Goal: Task Accomplishment & Management: Use online tool/utility

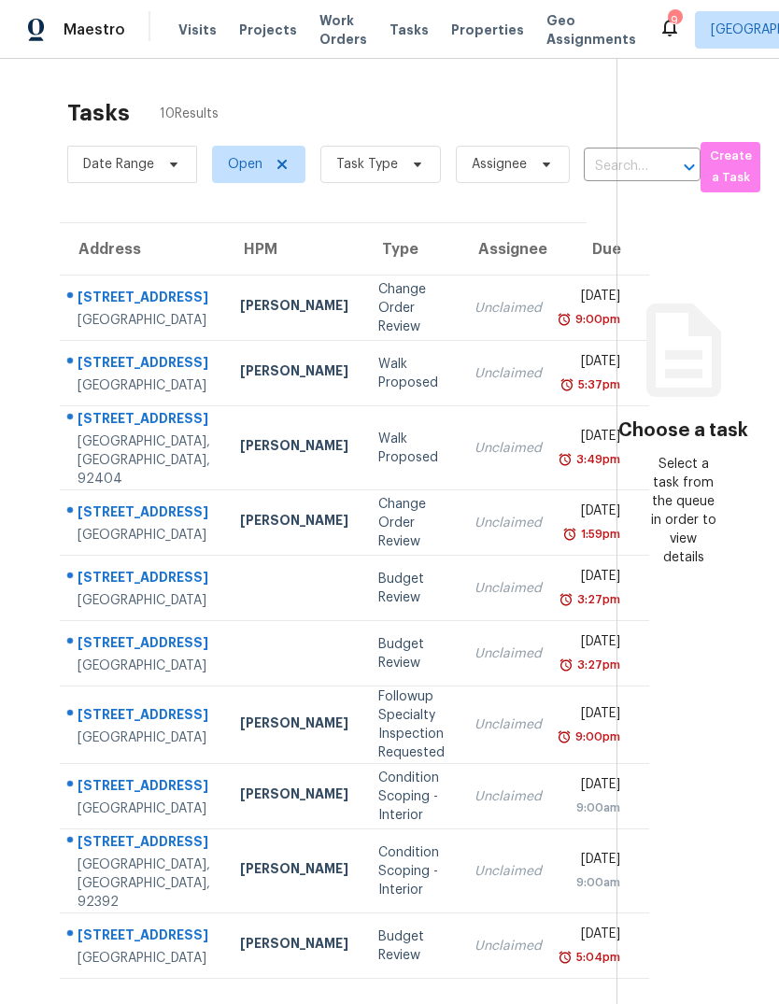
scroll to position [-14, 0]
click at [201, 33] on span "Visits" at bounding box center [197, 30] width 38 height 19
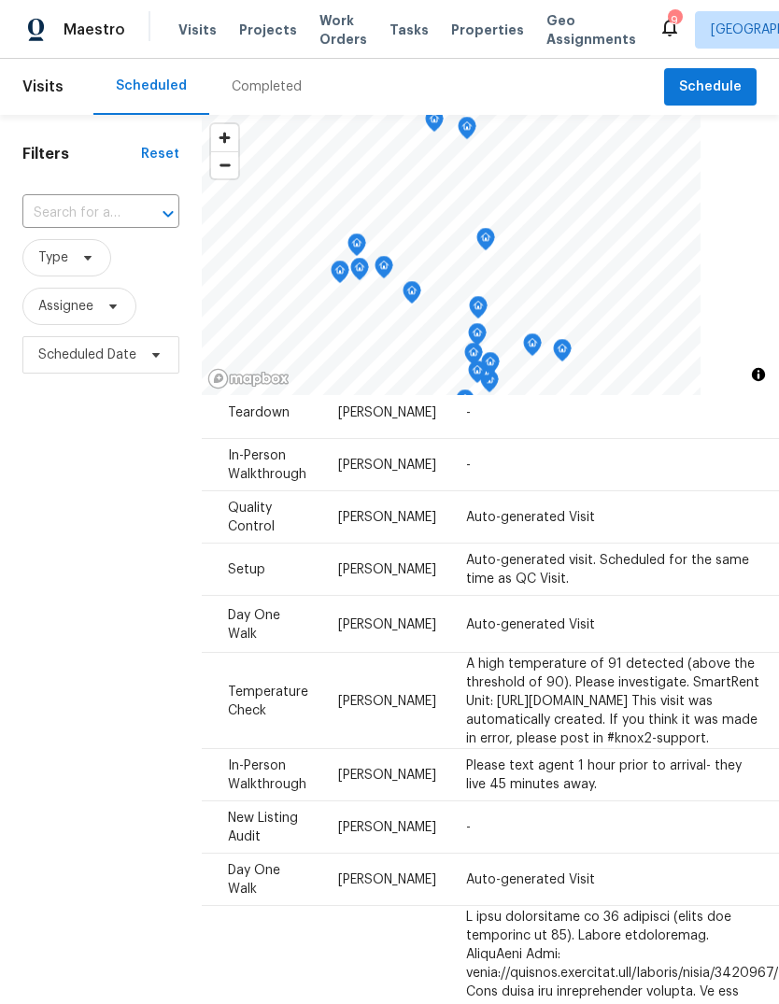
scroll to position [592, 155]
click at [0, 0] on icon at bounding box center [0, 0] width 0 height 0
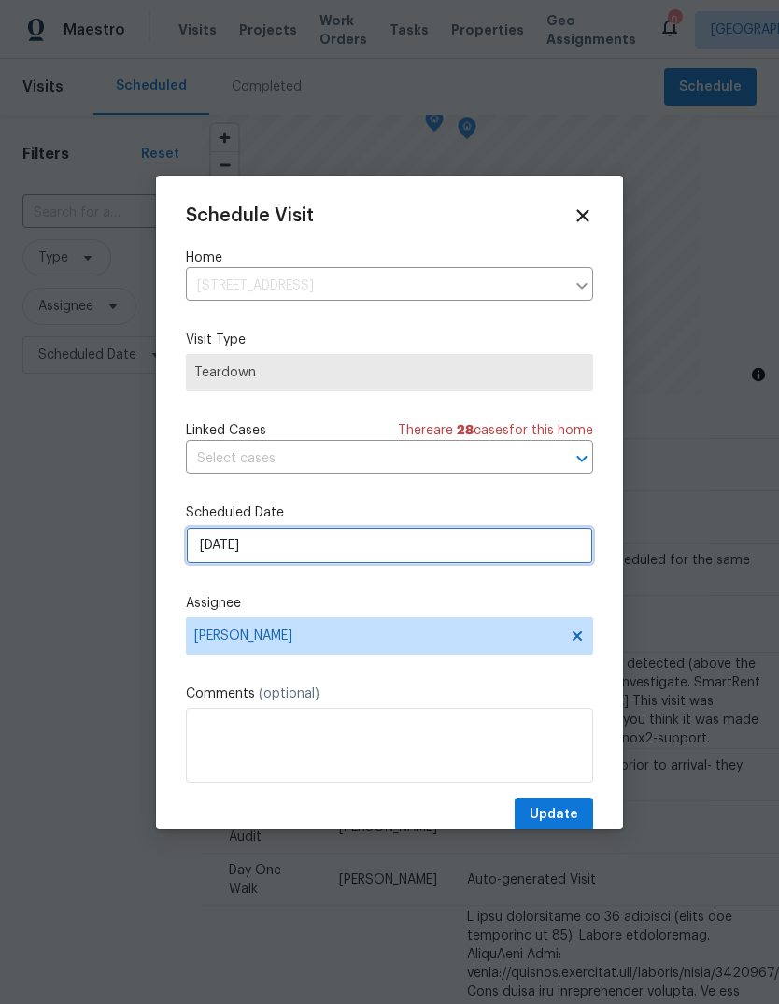
click at [308, 551] on input "[DATE]" at bounding box center [389, 545] width 407 height 37
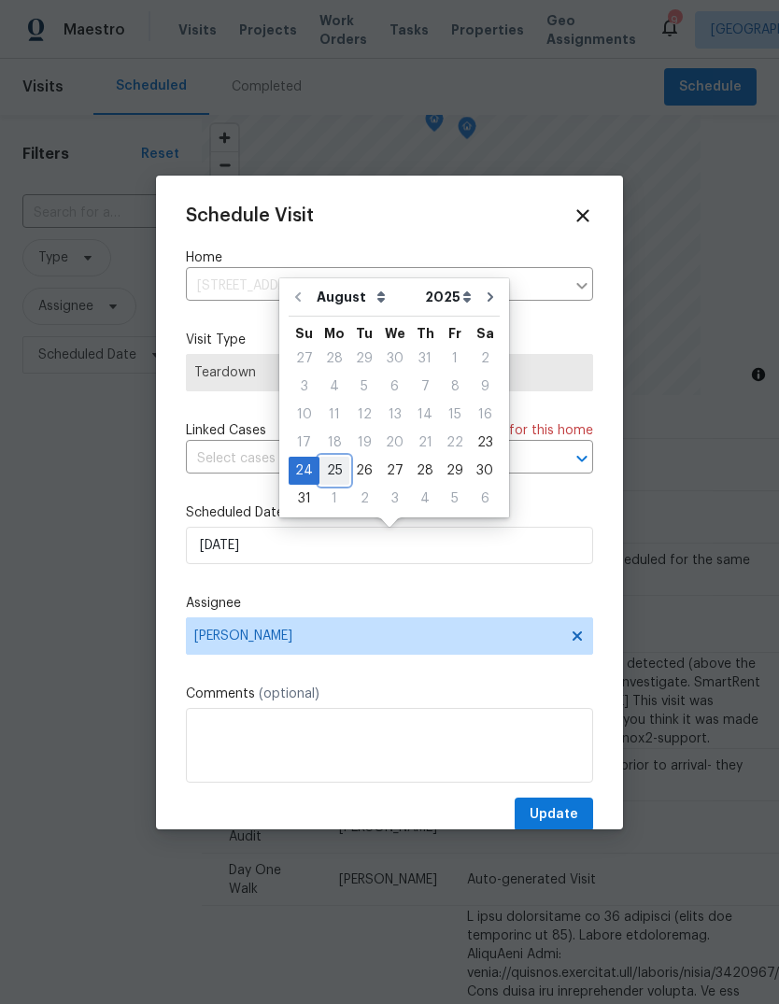
click at [335, 474] on div "25" at bounding box center [334, 471] width 30 height 26
type input "[DATE]"
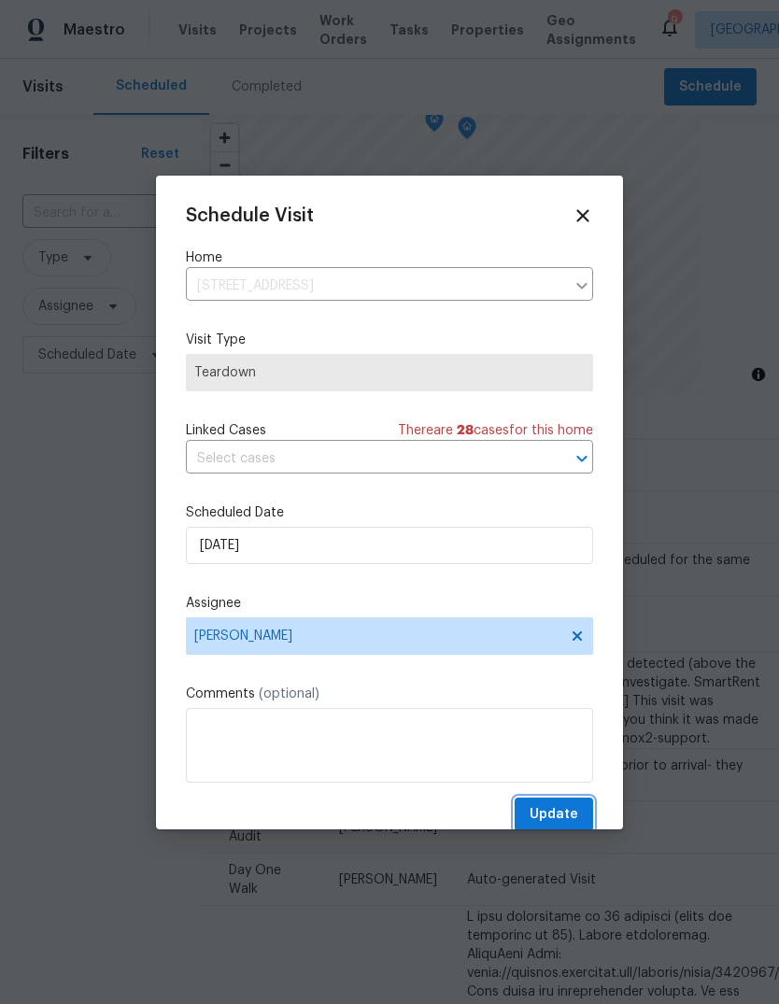
click at [558, 815] on span "Update" at bounding box center [554, 814] width 49 height 23
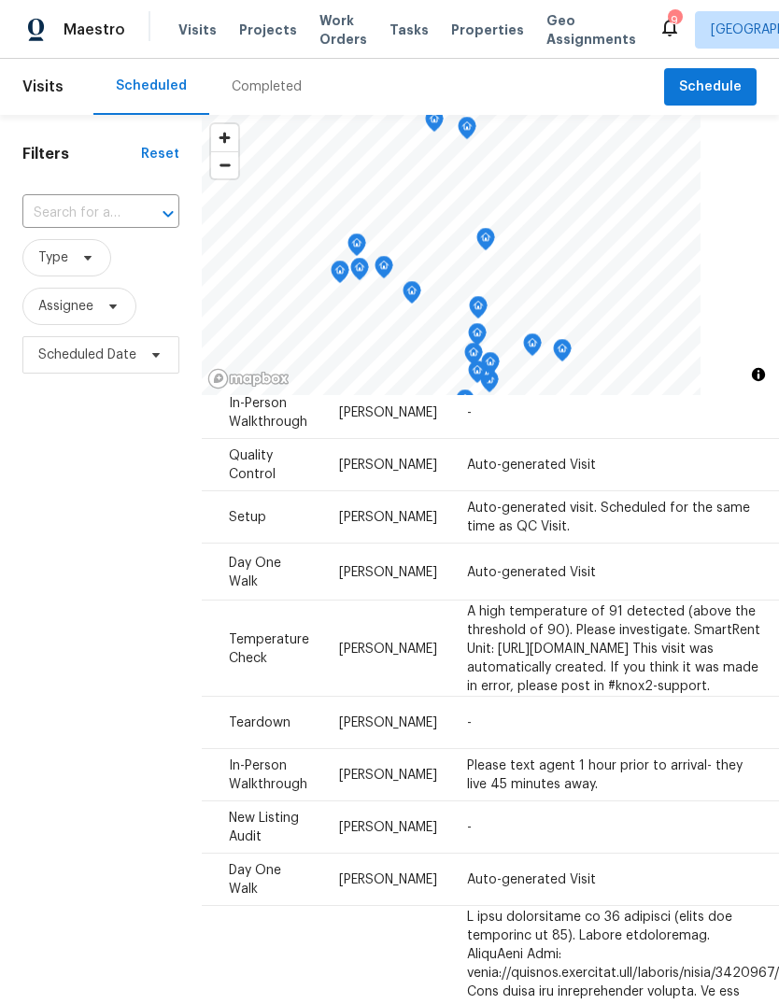
click at [282, 80] on div "Completed" at bounding box center [267, 87] width 70 height 19
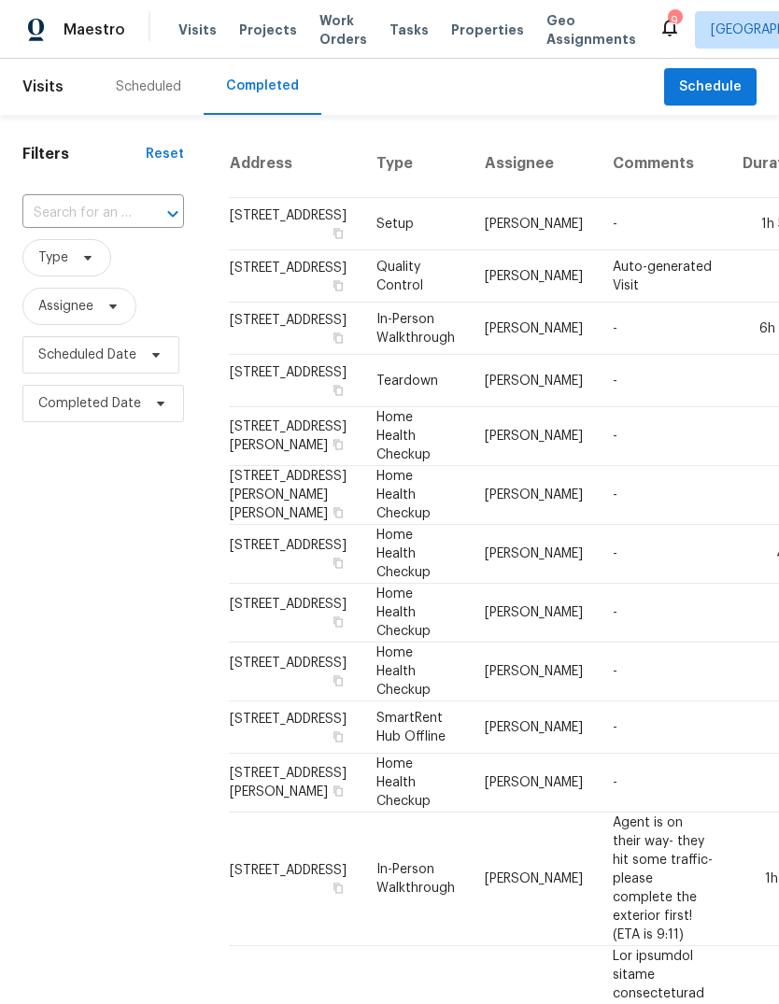
click at [159, 84] on div "Scheduled" at bounding box center [148, 87] width 65 height 19
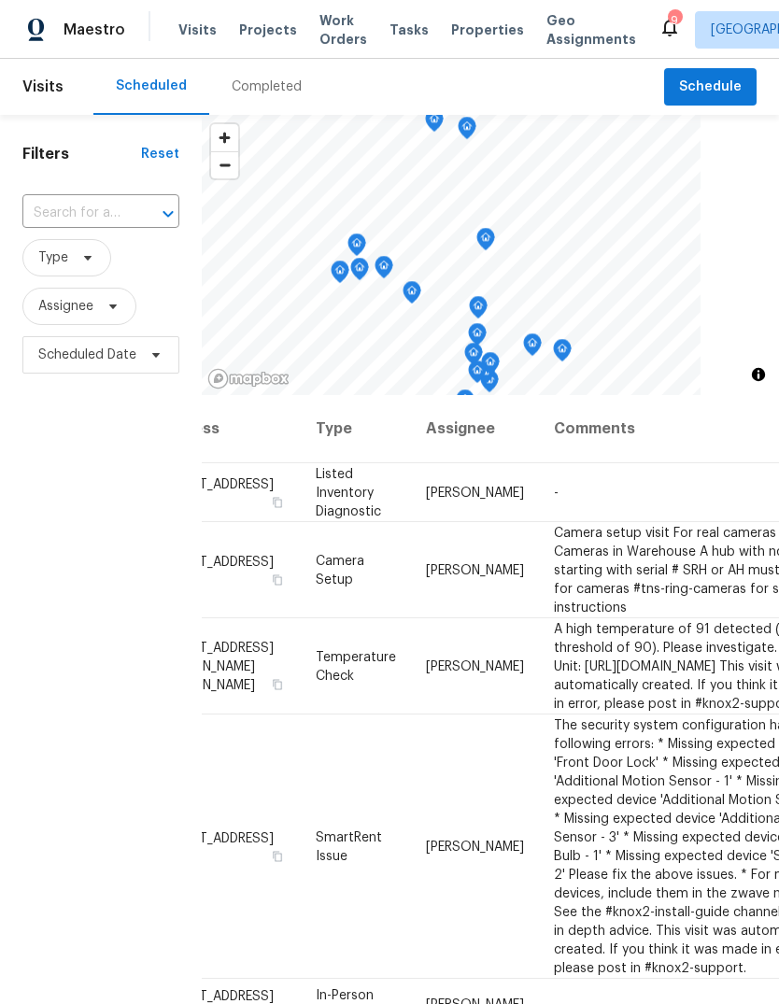
scroll to position [0, 68]
click at [474, 29] on span "Properties" at bounding box center [487, 30] width 73 height 19
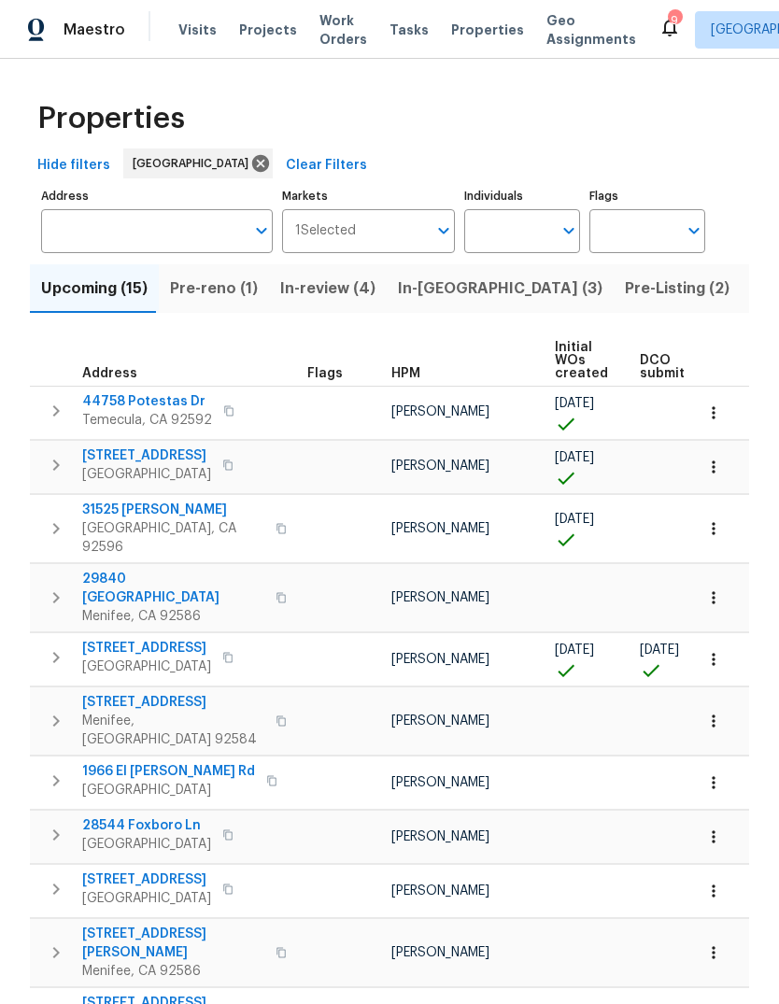
click at [403, 35] on span "Tasks" at bounding box center [408, 29] width 39 height 13
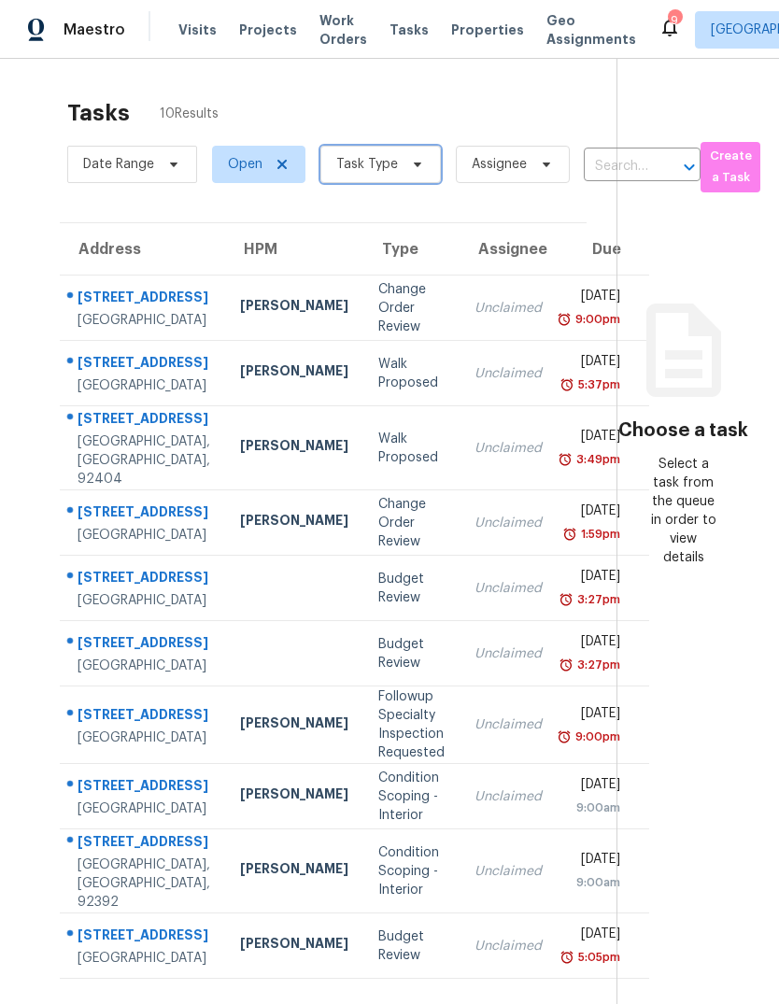
click at [410, 169] on icon at bounding box center [417, 164] width 15 height 15
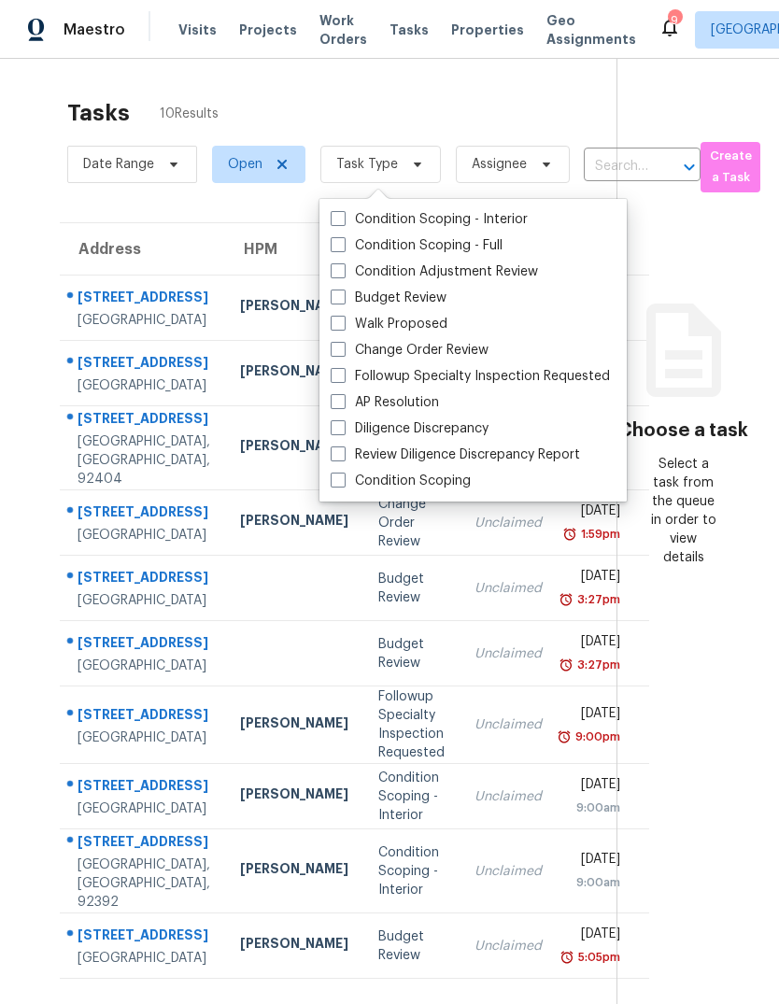
click at [422, 301] on label "Budget Review" at bounding box center [389, 298] width 116 height 19
click at [343, 301] on input "Budget Review" at bounding box center [337, 295] width 12 height 12
checkbox input "true"
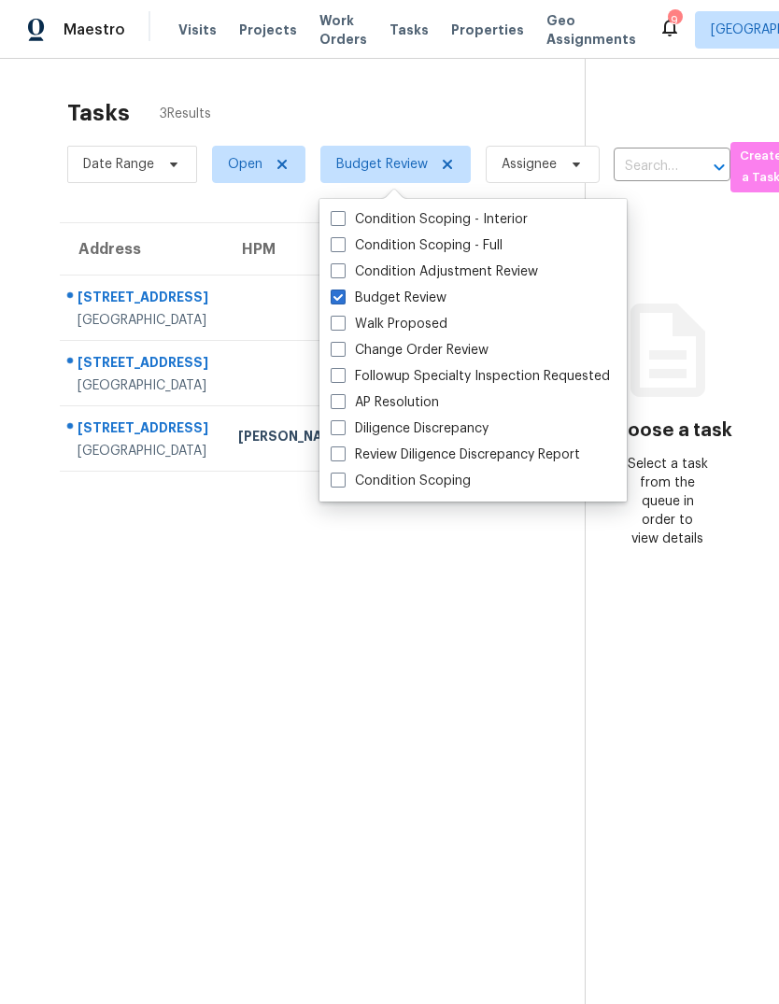
click at [476, 772] on section "Tasks 3 Results Date Range Open Budget Review Assignee ​ Create a Task Address …" at bounding box center [307, 576] width 555 height 974
